Goal: Task Accomplishment & Management: Complete application form

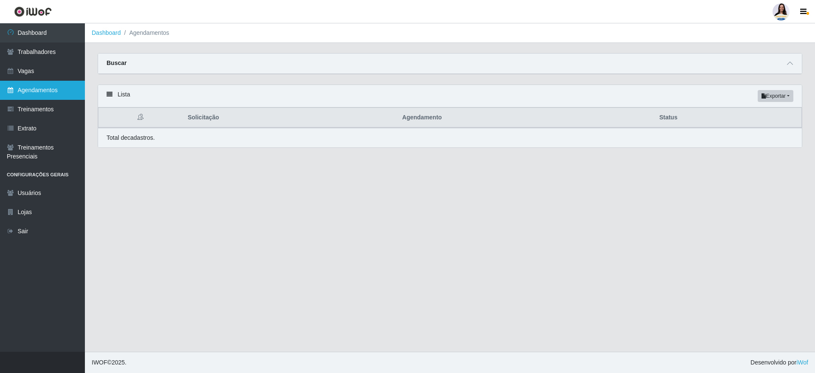
click at [51, 89] on link "Agendamentos" at bounding box center [42, 90] width 85 height 19
click at [787, 65] on span at bounding box center [790, 64] width 10 height 10
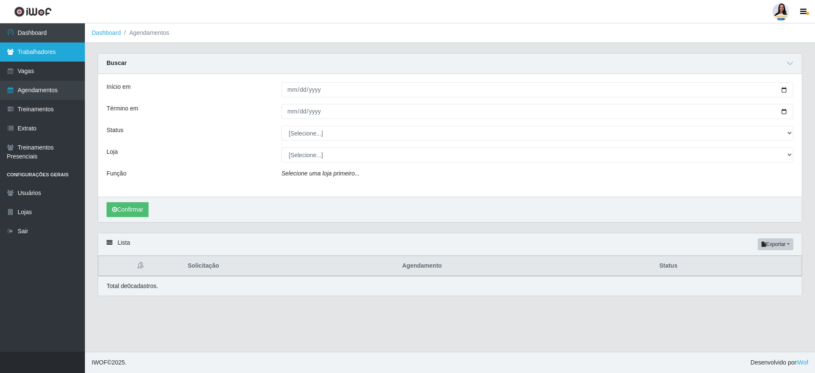
click at [45, 48] on link "Trabalhadores" at bounding box center [42, 51] width 85 height 19
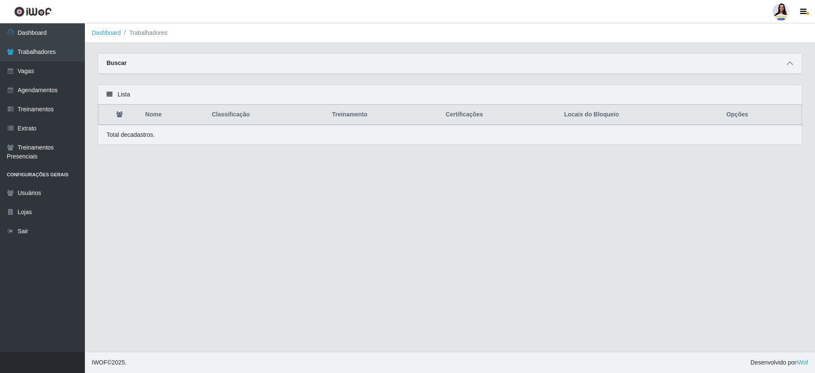
click at [790, 61] on icon at bounding box center [790, 63] width 6 height 6
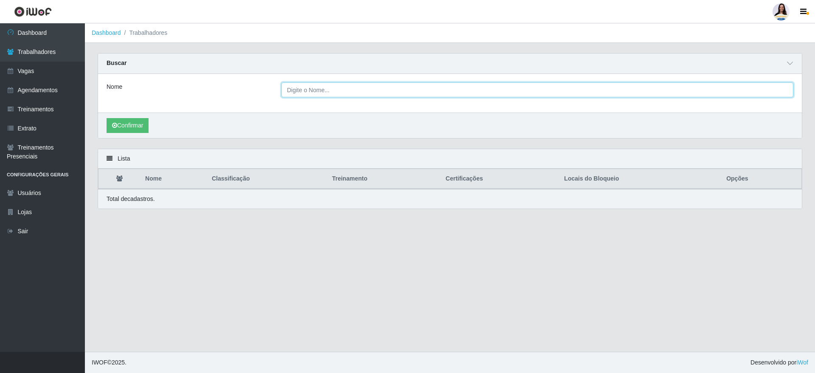
click at [314, 92] on input "Nome" at bounding box center [538, 89] width 512 height 15
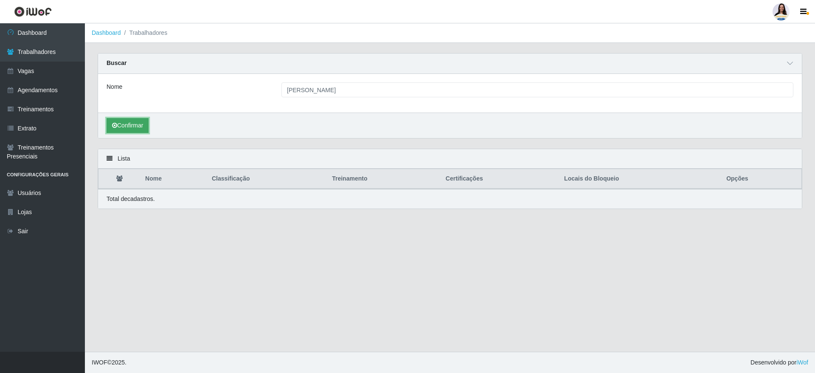
click at [147, 119] on button "Confirmar" at bounding box center [128, 125] width 42 height 15
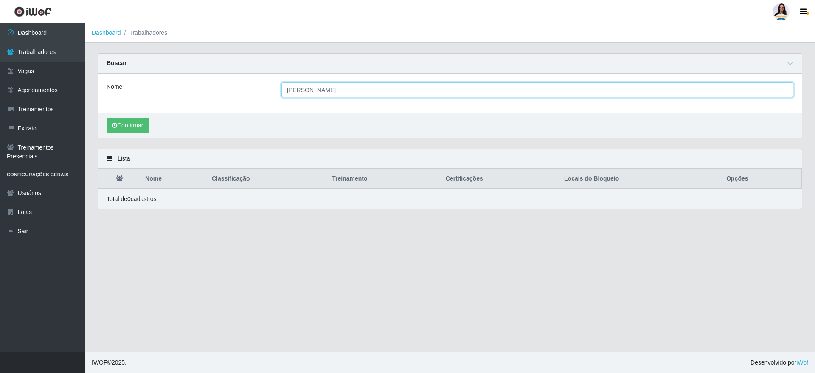
click at [362, 96] on input "[PERSON_NAME]" at bounding box center [538, 89] width 512 height 15
click at [325, 89] on input "[PERSON_NAME]" at bounding box center [538, 89] width 512 height 15
click at [349, 85] on input "[PERSON_NAME]" at bounding box center [538, 89] width 512 height 15
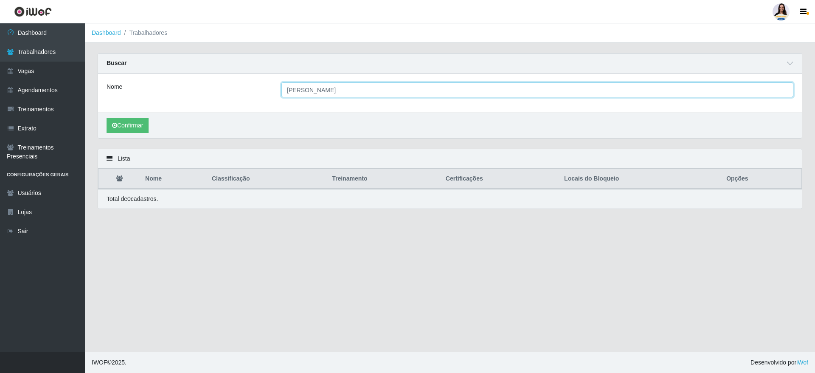
click at [349, 85] on input "[PERSON_NAME]" at bounding box center [538, 89] width 512 height 15
type input "[PERSON_NAME]"
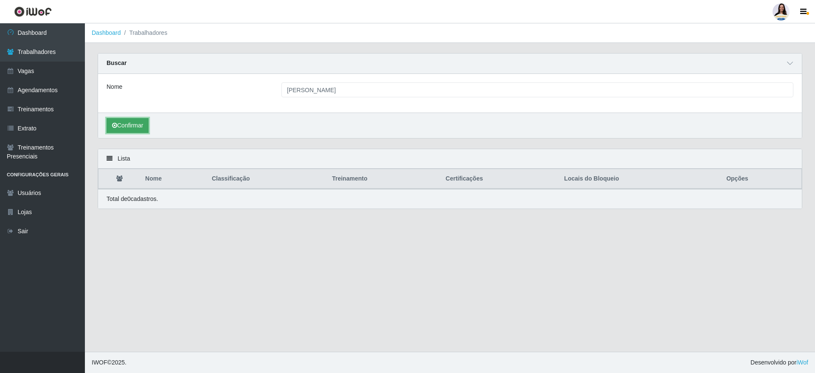
click at [126, 128] on button "Confirmar" at bounding box center [128, 125] width 42 height 15
click at [129, 126] on button "Confirmar" at bounding box center [128, 125] width 42 height 15
click at [295, 82] on div "Nome [PERSON_NAME]" at bounding box center [450, 93] width 704 height 39
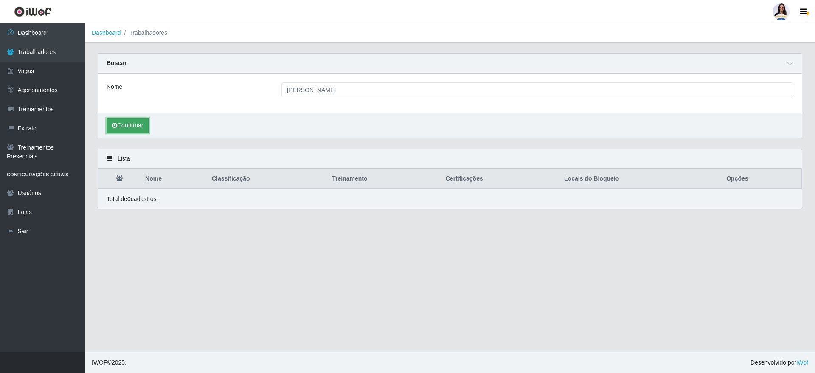
click at [116, 127] on icon "submit" at bounding box center [114, 125] width 5 height 6
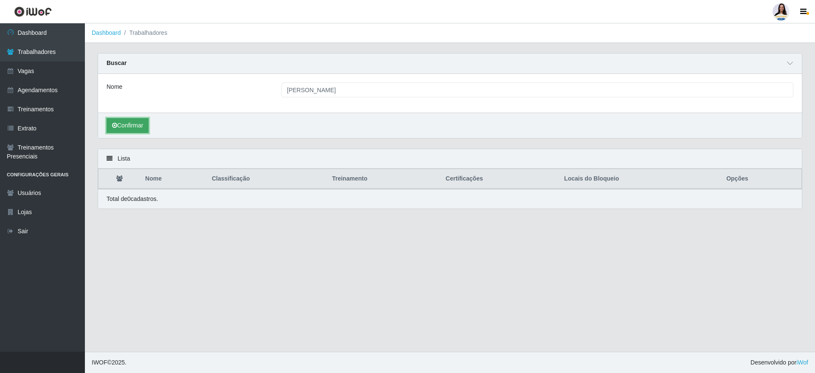
click at [116, 127] on icon "submit" at bounding box center [114, 125] width 5 height 6
click at [8, 30] on icon at bounding box center [11, 32] width 8 height 6
